Goal: Check status: Check status

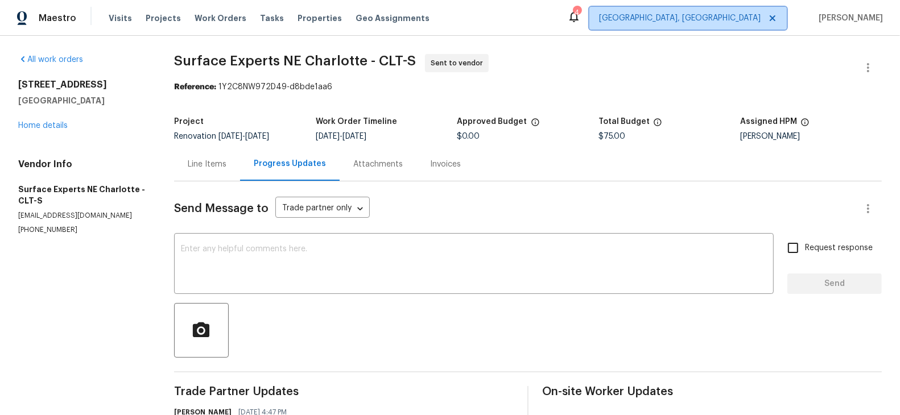
click at [735, 24] on span "[GEOGRAPHIC_DATA], [GEOGRAPHIC_DATA]" at bounding box center [687, 18] width 197 height 23
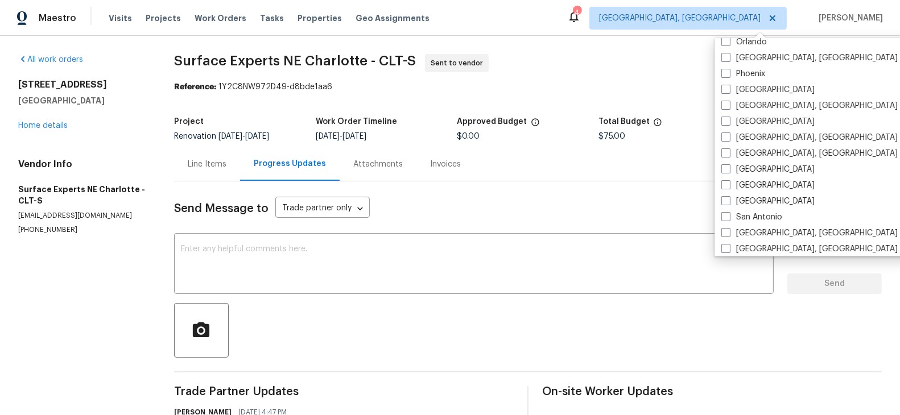
scroll to position [652, 0]
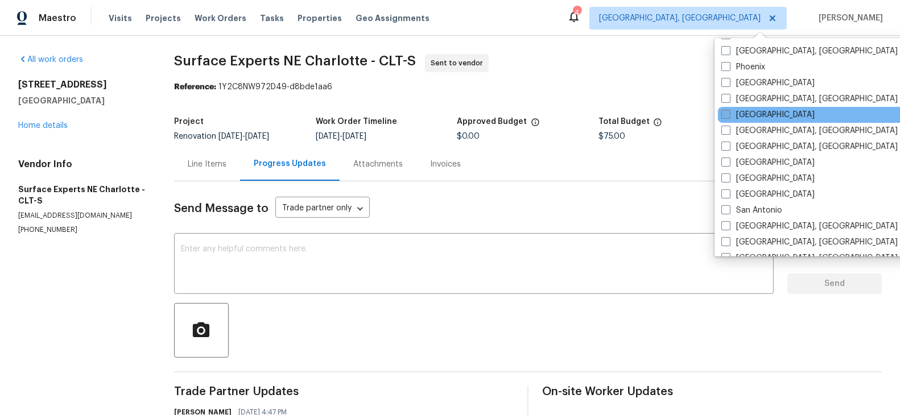
click at [726, 117] on span at bounding box center [725, 114] width 9 height 9
click at [726, 117] on input "[GEOGRAPHIC_DATA]" at bounding box center [724, 112] width 7 height 7
checkbox input "true"
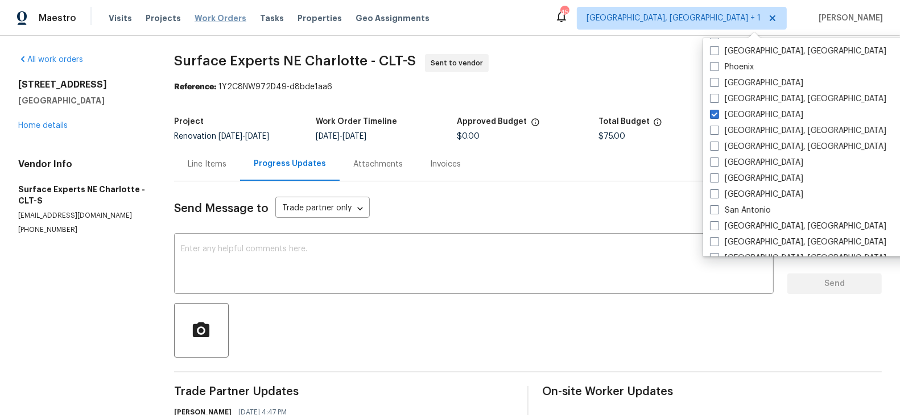
click at [212, 19] on span "Work Orders" at bounding box center [220, 18] width 52 height 11
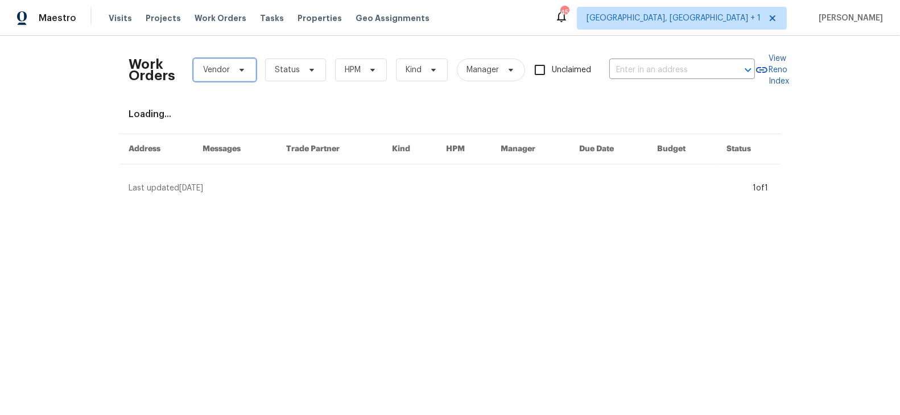
click at [224, 73] on span "Vendor" at bounding box center [216, 69] width 27 height 11
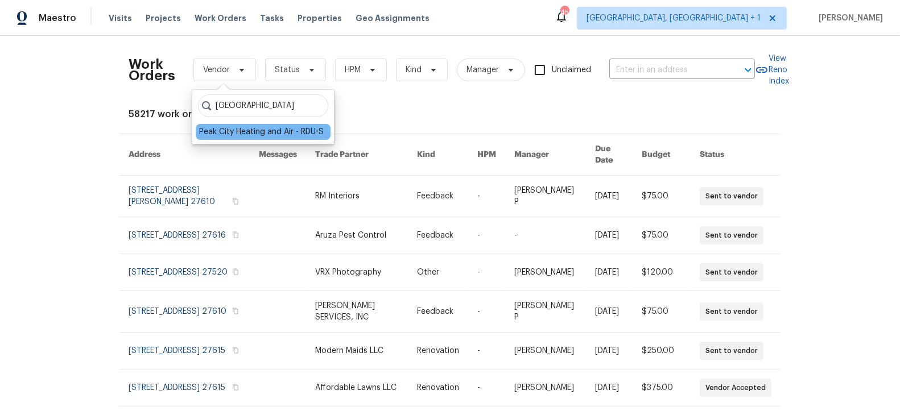
type input "[GEOGRAPHIC_DATA]"
click at [247, 136] on div "Peak City Heating and Air - RDU-S" at bounding box center [261, 131] width 125 height 11
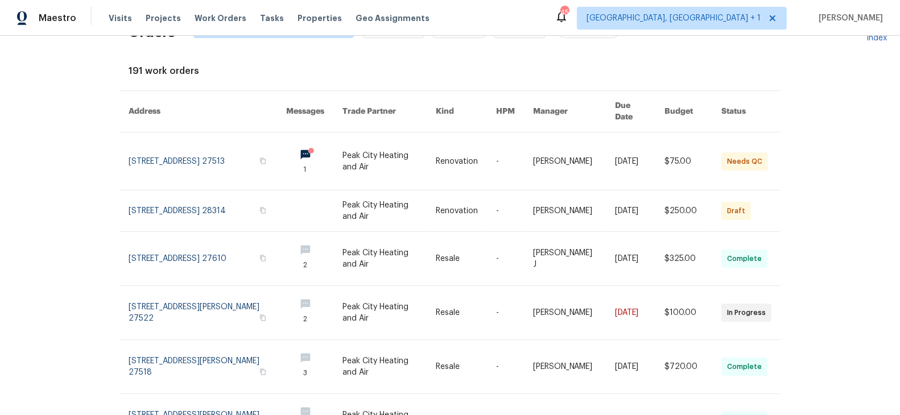
scroll to position [44, 0]
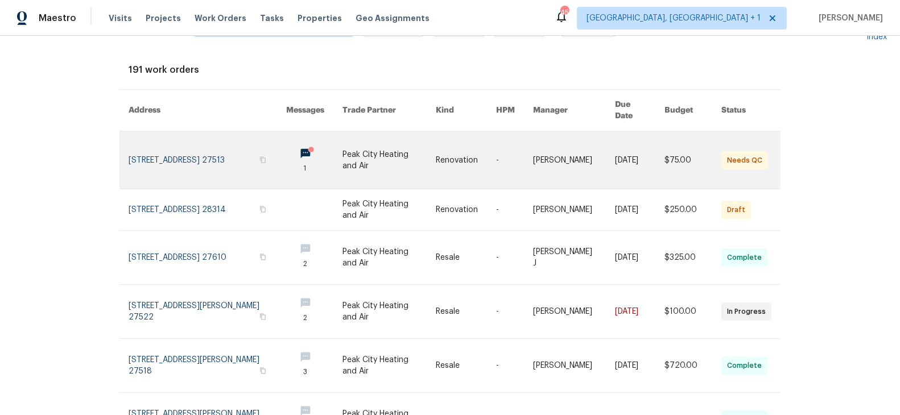
click at [202, 139] on link at bounding box center [208, 159] width 158 height 57
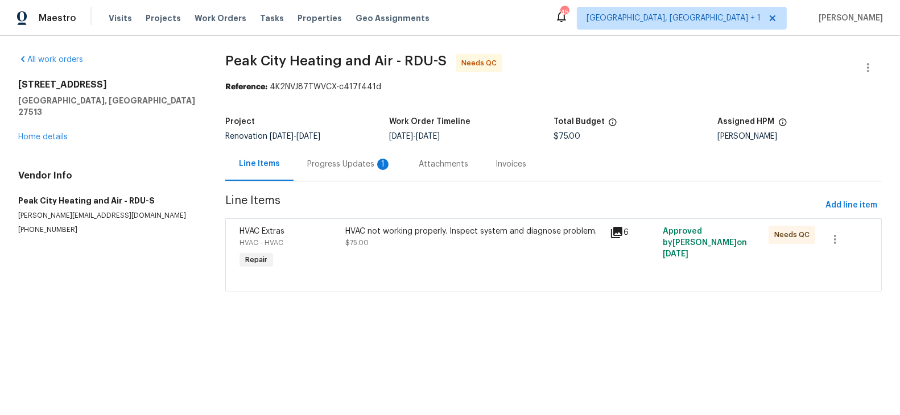
click at [341, 165] on div "Progress Updates 1" at bounding box center [349, 164] width 84 height 11
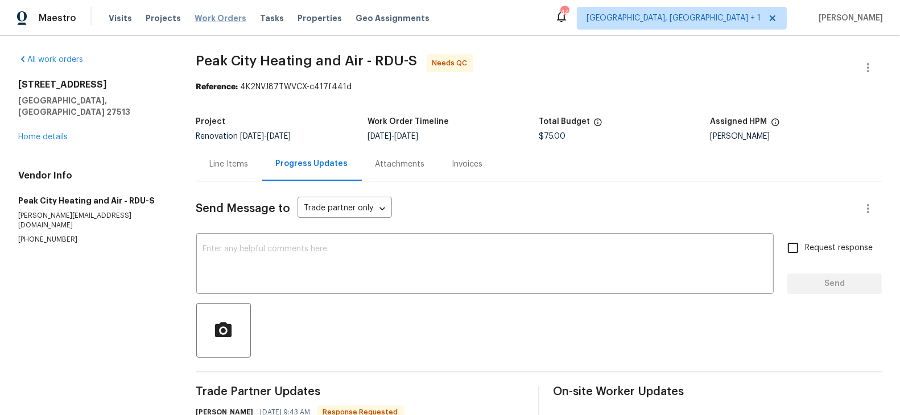
click at [209, 13] on span "Work Orders" at bounding box center [220, 18] width 52 height 11
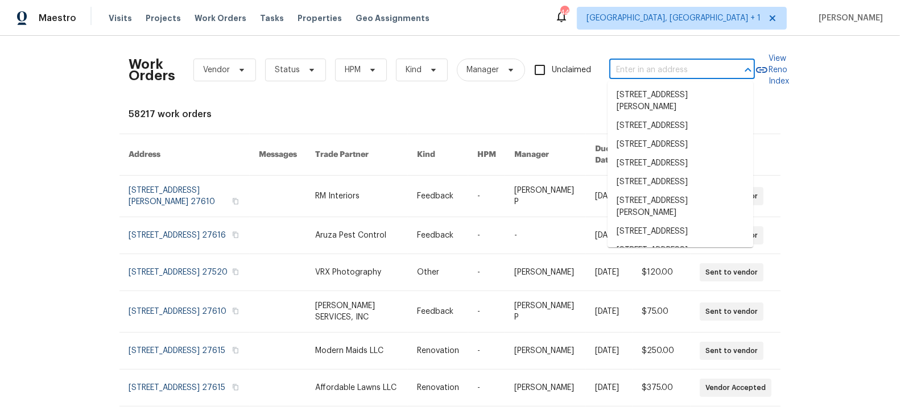
click at [626, 73] on input "text" at bounding box center [666, 70] width 114 height 18
paste input "[STREET_ADDRESS][PERSON_NAME]"
type input "[STREET_ADDRESS][PERSON_NAME]"
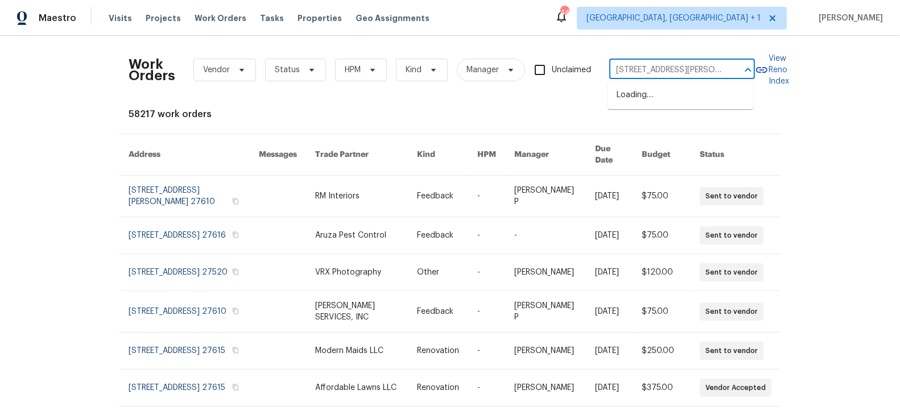
scroll to position [0, 43]
click at [646, 96] on li "[STREET_ADDRESS][PERSON_NAME]" at bounding box center [680, 101] width 146 height 31
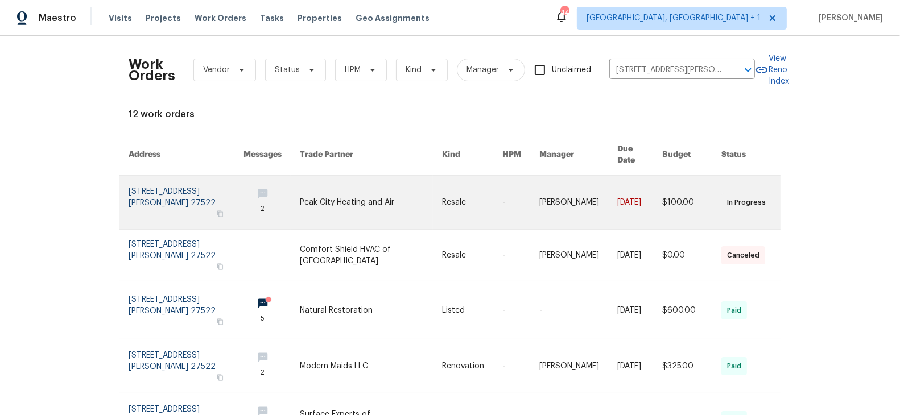
click at [326, 186] on link at bounding box center [371, 202] width 142 height 53
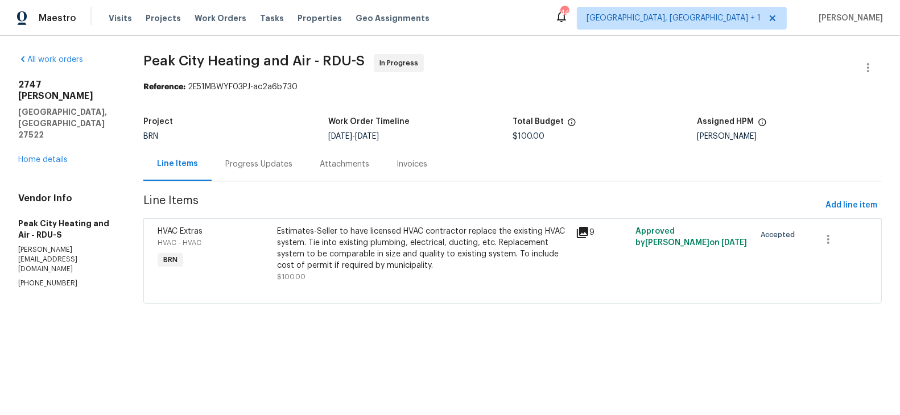
click at [255, 167] on div "Progress Updates" at bounding box center [258, 164] width 67 height 11
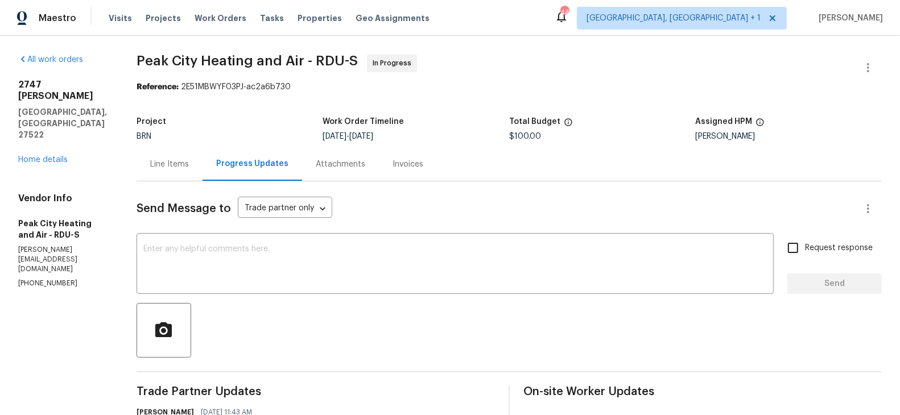
click at [336, 160] on div "Attachments" at bounding box center [340, 164] width 49 height 11
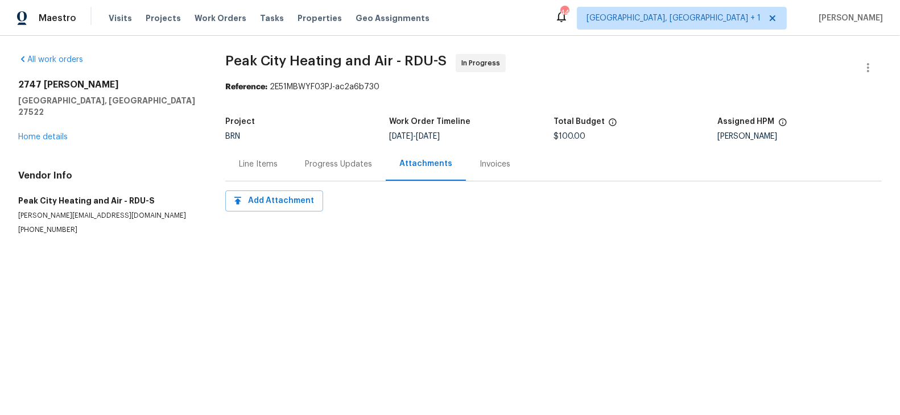
click at [485, 162] on div "Invoices" at bounding box center [494, 164] width 31 height 11
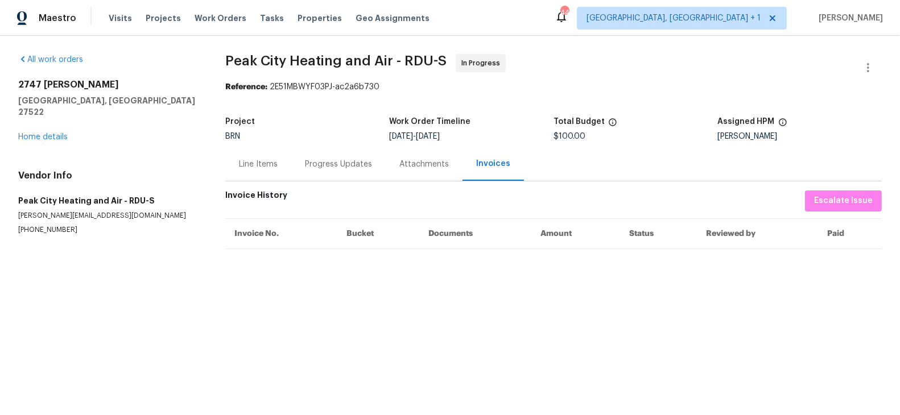
click at [263, 159] on div "Line Items" at bounding box center [258, 164] width 39 height 11
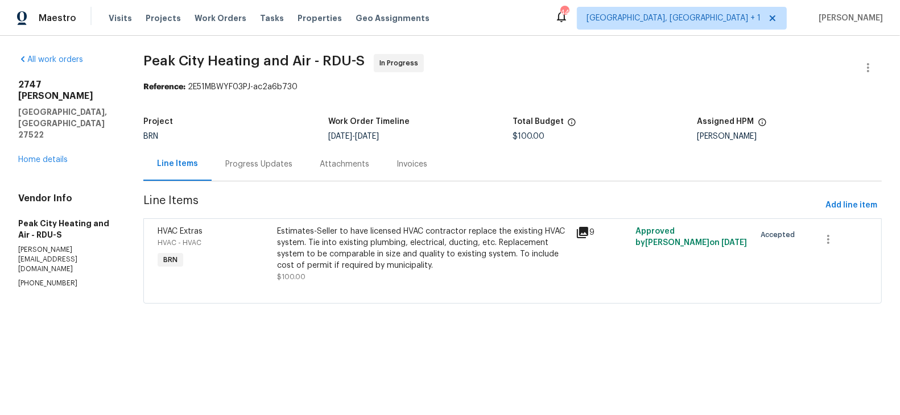
click at [255, 162] on div "Progress Updates" at bounding box center [258, 164] width 67 height 11
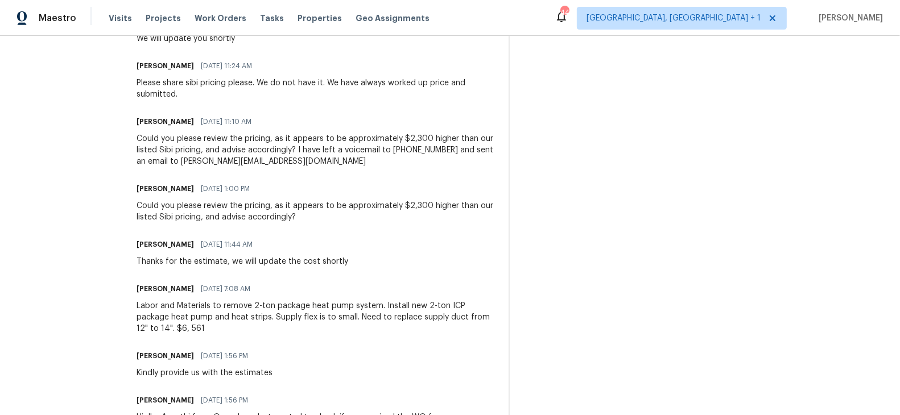
scroll to position [392, 0]
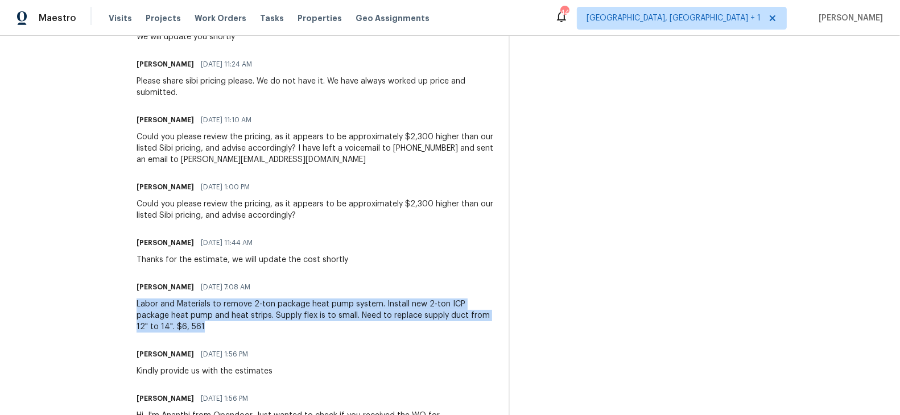
drag, startPoint x: 178, startPoint y: 325, endPoint x: 134, endPoint y: 305, distance: 48.4
click at [134, 305] on div "All work orders [STREET_ADDRESS][PERSON_NAME] Home details Vendor Info Peak Cit…" at bounding box center [450, 70] width 900 height 855
copy div "Labor and Materials to remove 2-ton package heat pump system. Install new 2-ton…"
